Goal: Task Accomplishment & Management: Complete application form

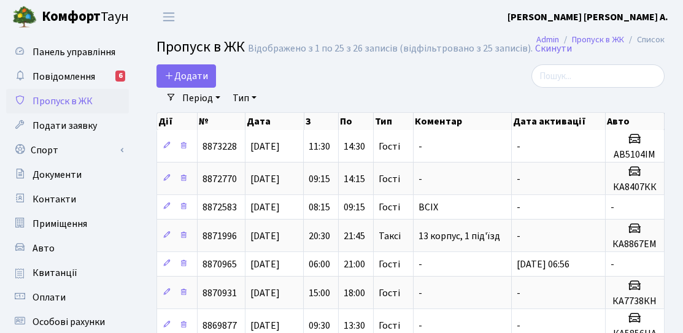
select select "25"
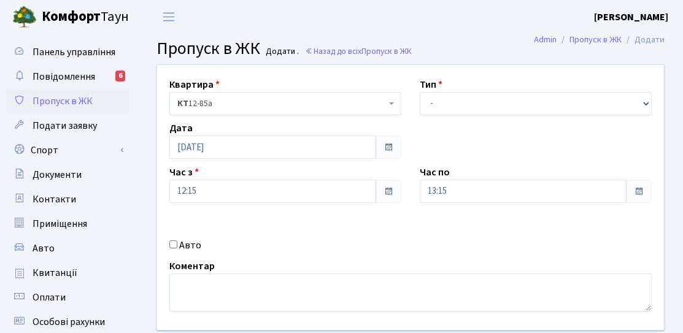
click at [191, 250] on label "Авто" at bounding box center [190, 245] width 22 height 15
click at [177, 249] on input "Авто" at bounding box center [173, 245] width 8 height 8
checkbox input "true"
click at [232, 163] on div "Квартира <b>КТ</b>&nbsp;&nbsp;&nbsp;&nbsp;12-85а КТ 12-85а Тип - Доставка Таксі…" at bounding box center [410, 197] width 525 height 265
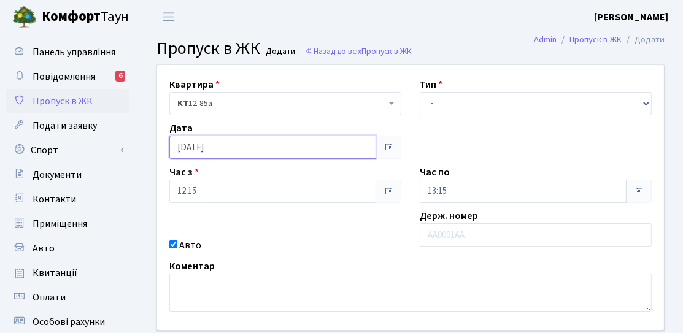
click at [235, 155] on input "[DATE]" at bounding box center [272, 147] width 207 height 23
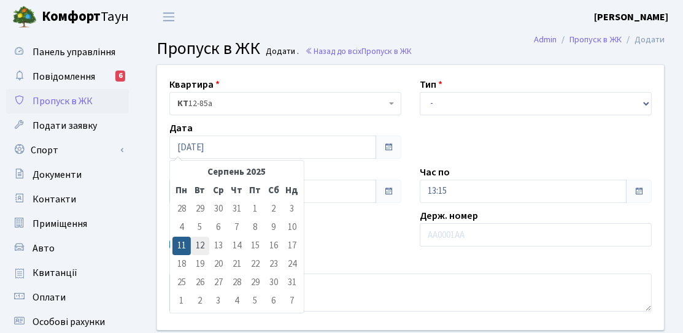
click at [201, 246] on td "12" at bounding box center [200, 246] width 18 height 18
type input "12.08.2025"
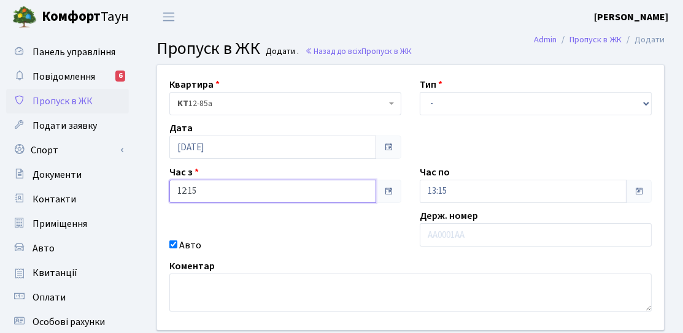
click at [205, 194] on input "12:15" at bounding box center [272, 191] width 207 height 23
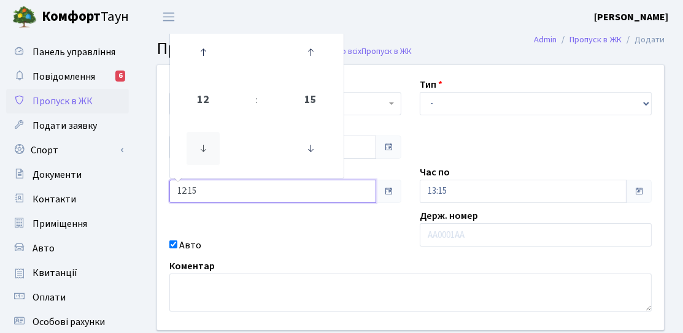
click at [201, 152] on icon at bounding box center [203, 148] width 33 height 33
click at [206, 64] on icon at bounding box center [203, 52] width 33 height 33
click at [212, 61] on icon at bounding box center [203, 52] width 33 height 33
click at [298, 146] on icon at bounding box center [310, 148] width 33 height 33
type input "13:00"
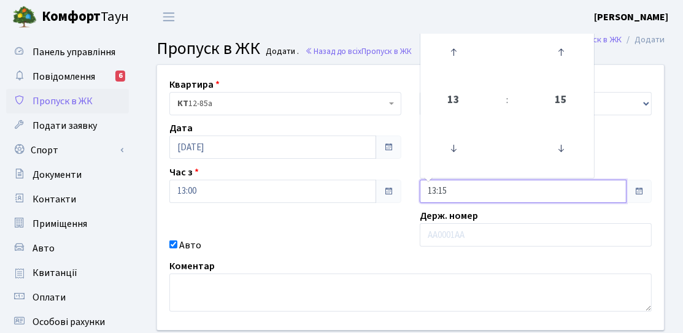
click at [467, 196] on input "13:15" at bounding box center [523, 191] width 207 height 23
click at [463, 57] on icon at bounding box center [453, 52] width 33 height 33
click at [462, 57] on icon at bounding box center [453, 52] width 33 height 33
click at [572, 152] on icon at bounding box center [561, 148] width 33 height 33
click at [457, 62] on icon at bounding box center [453, 52] width 33 height 33
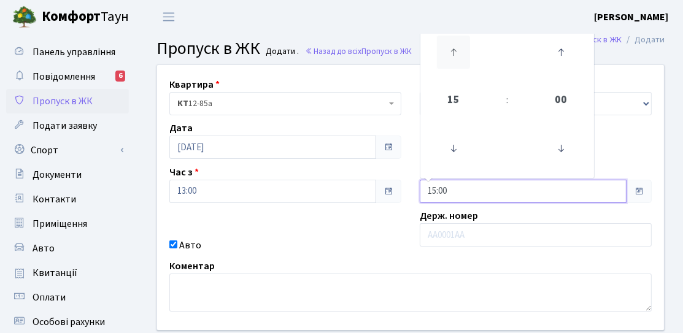
type input "16:00"
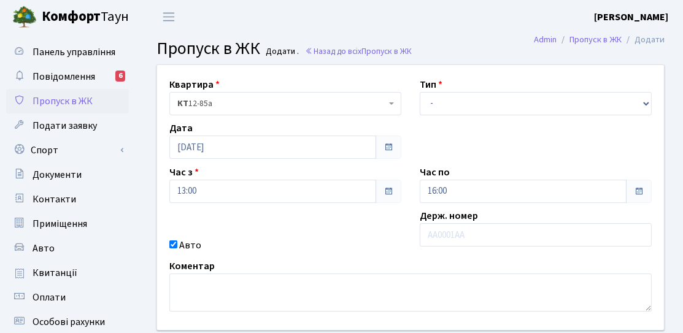
drag, startPoint x: 359, startPoint y: 230, endPoint x: 339, endPoint y: 234, distance: 20.0
click at [359, 230] on div "Квартира <b>КТ</b>&nbsp;&nbsp;&nbsp;&nbsp;12-85а КТ 12-85а Тип - Доставка Таксі…" at bounding box center [410, 197] width 525 height 265
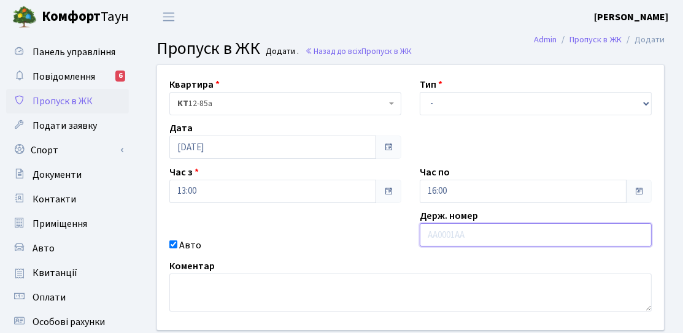
click at [489, 235] on input "text" at bounding box center [536, 234] width 232 height 23
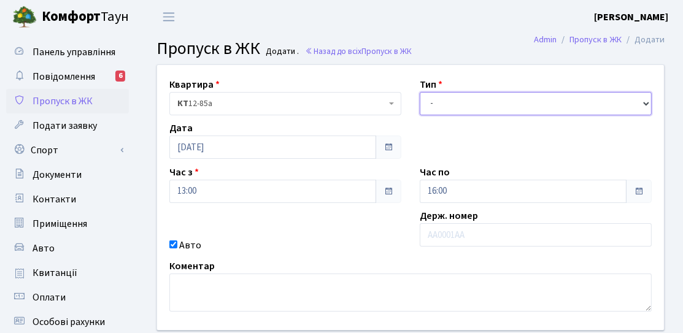
click at [443, 96] on select "- Доставка Таксі Гості Сервіс" at bounding box center [536, 103] width 232 height 23
select select "3"
click at [420, 92] on select "- Доставка Таксі Гості Сервіс" at bounding box center [536, 103] width 232 height 23
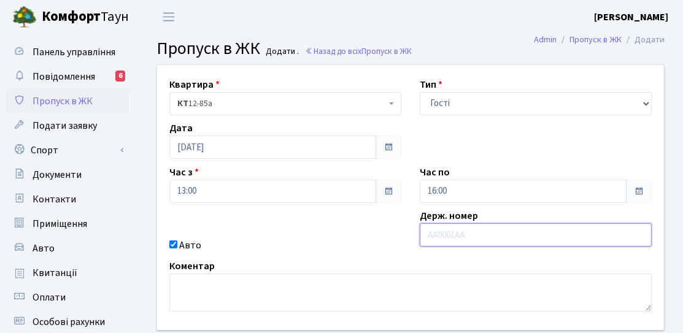
drag, startPoint x: 444, startPoint y: 227, endPoint x: 448, endPoint y: 234, distance: 7.7
click at [444, 228] on input "text" at bounding box center [536, 234] width 232 height 23
type input "АА1543YB"
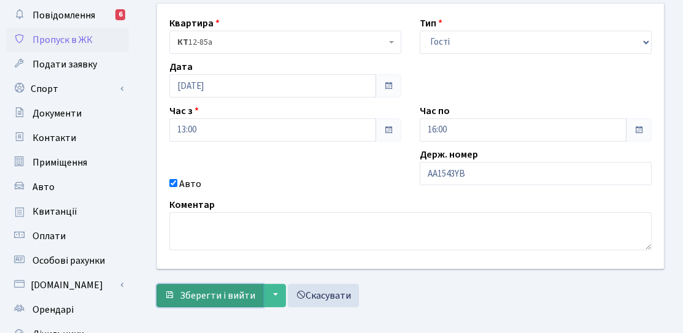
click at [204, 285] on button "Зберегти і вийти" at bounding box center [210, 295] width 107 height 23
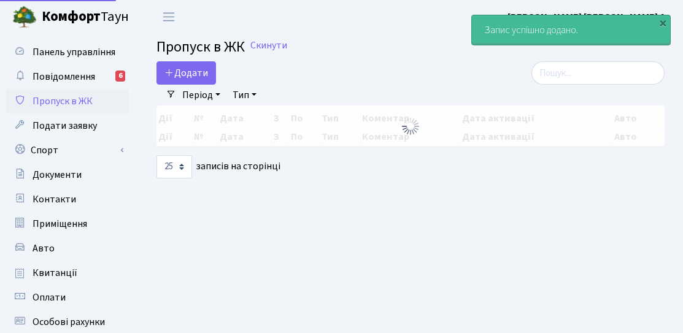
select select "25"
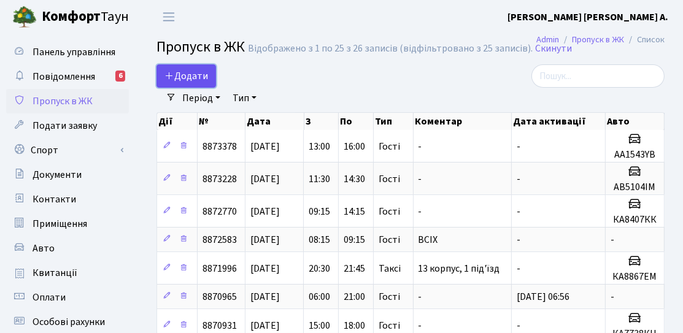
click at [194, 83] on link "Додати" at bounding box center [187, 75] width 60 height 23
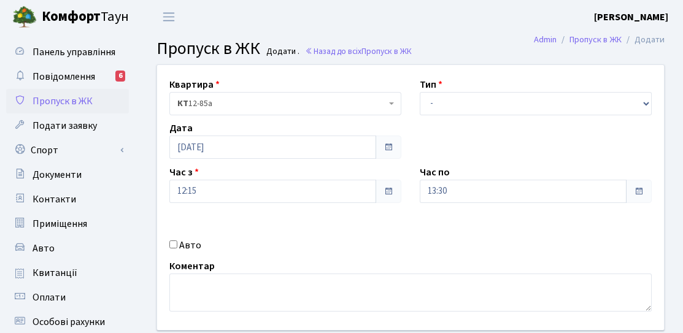
click at [175, 242] on input "Авто" at bounding box center [173, 245] width 8 height 8
checkbox input "true"
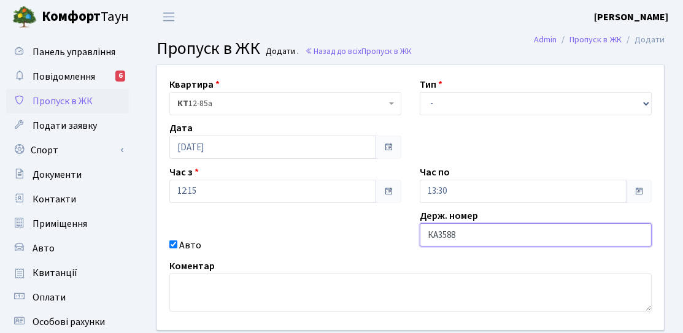
type input "КА3588ЕО"
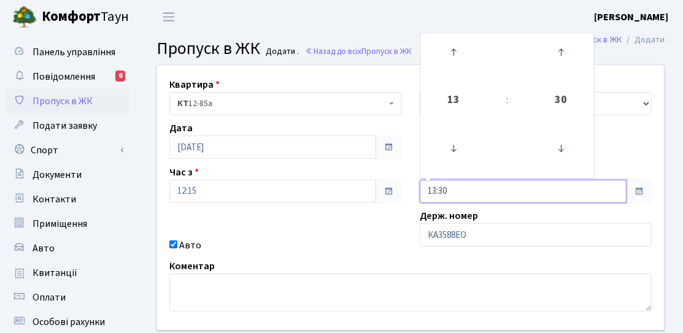
click at [447, 183] on input "13:30" at bounding box center [523, 191] width 207 height 23
click at [454, 73] on link at bounding box center [454, 52] width 36 height 44
drag, startPoint x: 454, startPoint y: 73, endPoint x: 454, endPoint y: 65, distance: 8.0
click at [454, 72] on link at bounding box center [454, 52] width 36 height 44
type input "15:30"
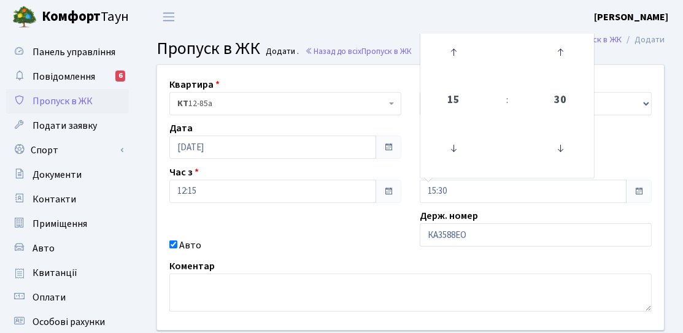
click at [369, 222] on div "Квартира <b>КТ</b>&nbsp;&nbsp;&nbsp;&nbsp;12-85а КТ 12-85а Тип - Доставка Таксі…" at bounding box center [410, 197] width 525 height 265
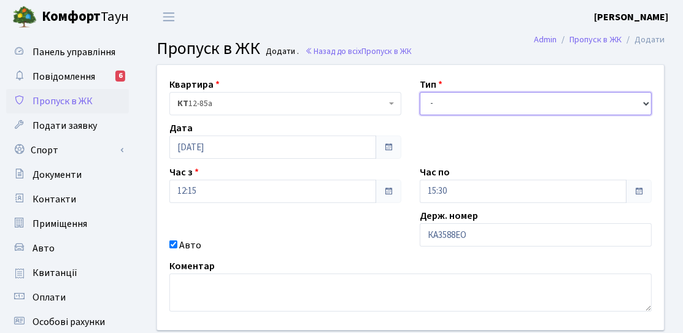
click at [466, 102] on select "- Доставка Таксі Гості Сервіс" at bounding box center [536, 103] width 232 height 23
select select "3"
click at [420, 92] on select "- Доставка Таксі Гості Сервіс" at bounding box center [536, 103] width 232 height 23
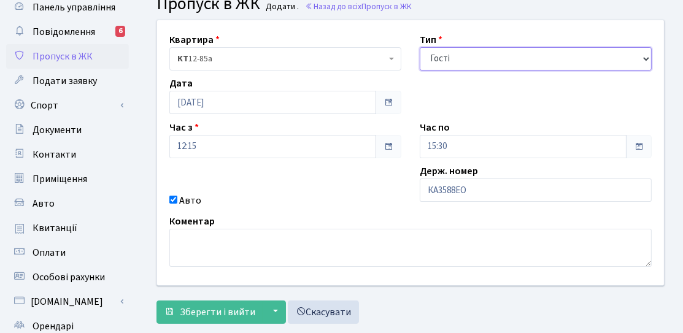
scroll to position [61, 0]
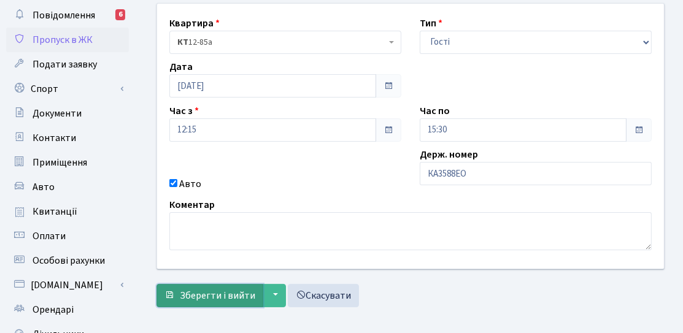
click at [231, 291] on span "Зберегти і вийти" at bounding box center [218, 296] width 76 height 14
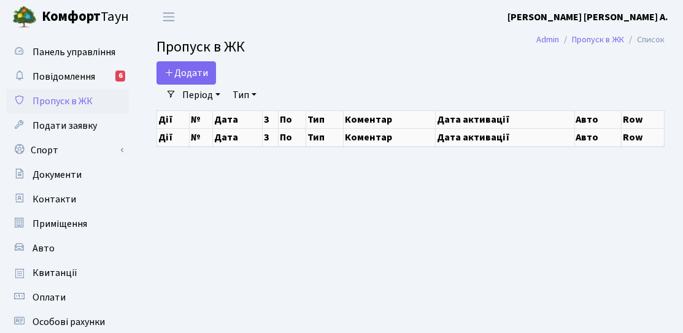
select select "25"
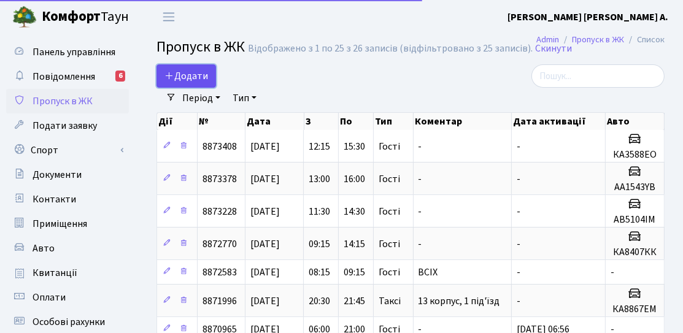
click at [209, 78] on link "Додати" at bounding box center [187, 75] width 60 height 23
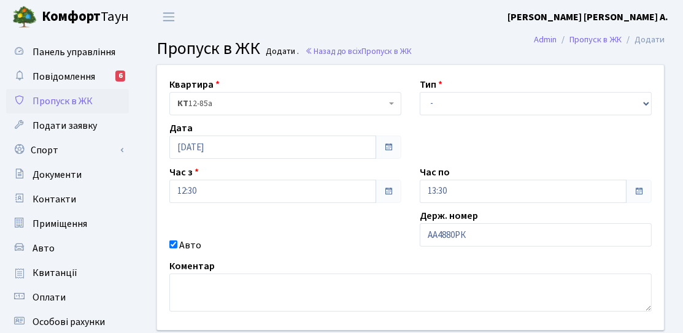
type input "АА4880РК"
click at [452, 92] on select "- Доставка Таксі Гості Сервіс" at bounding box center [536, 103] width 232 height 23
select select "3"
click at [420, 92] on select "- Доставка Таксі Гості Сервіс" at bounding box center [536, 103] width 232 height 23
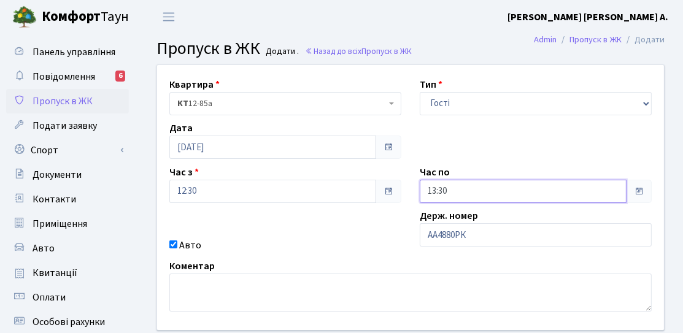
click at [460, 185] on input "13:30" at bounding box center [523, 191] width 207 height 23
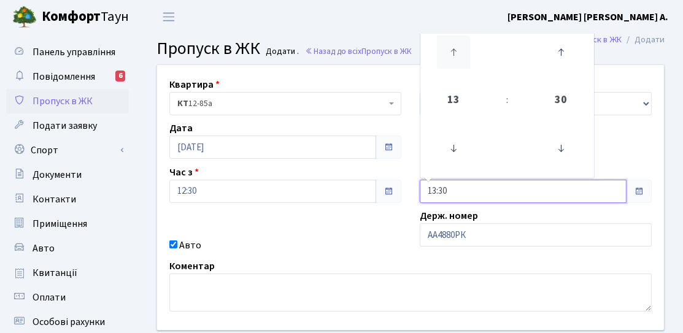
click at [469, 54] on icon at bounding box center [453, 52] width 33 height 33
type input "16:30"
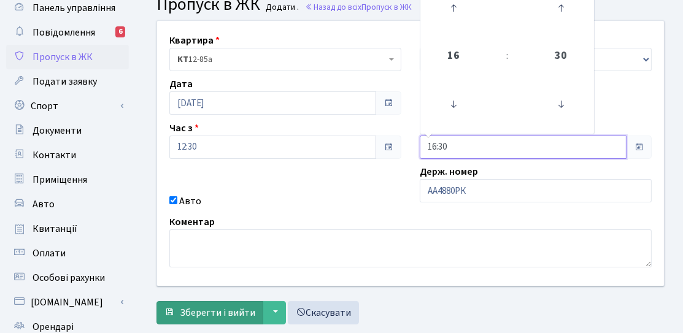
scroll to position [61, 0]
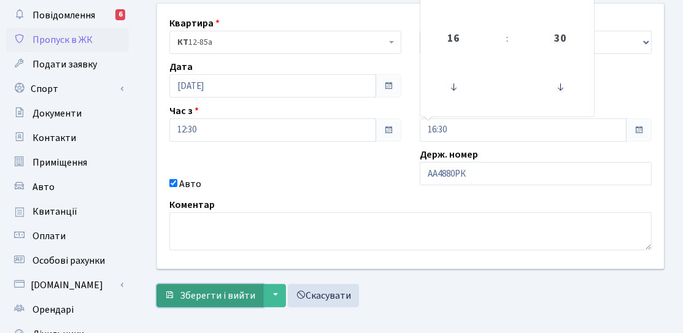
click at [233, 292] on span "Зберегти і вийти" at bounding box center [218, 296] width 76 height 14
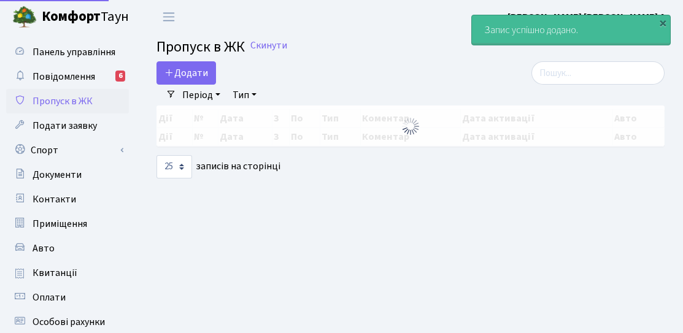
select select "25"
